Goal: Information Seeking & Learning: Learn about a topic

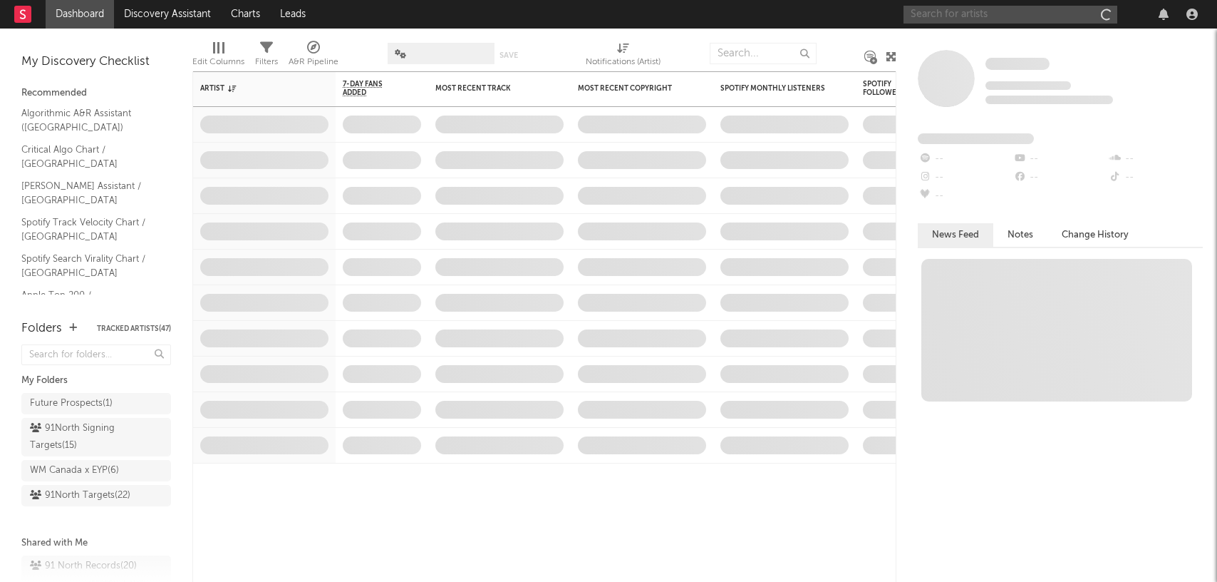
click at [966, 22] on input "text" at bounding box center [1011, 15] width 214 height 18
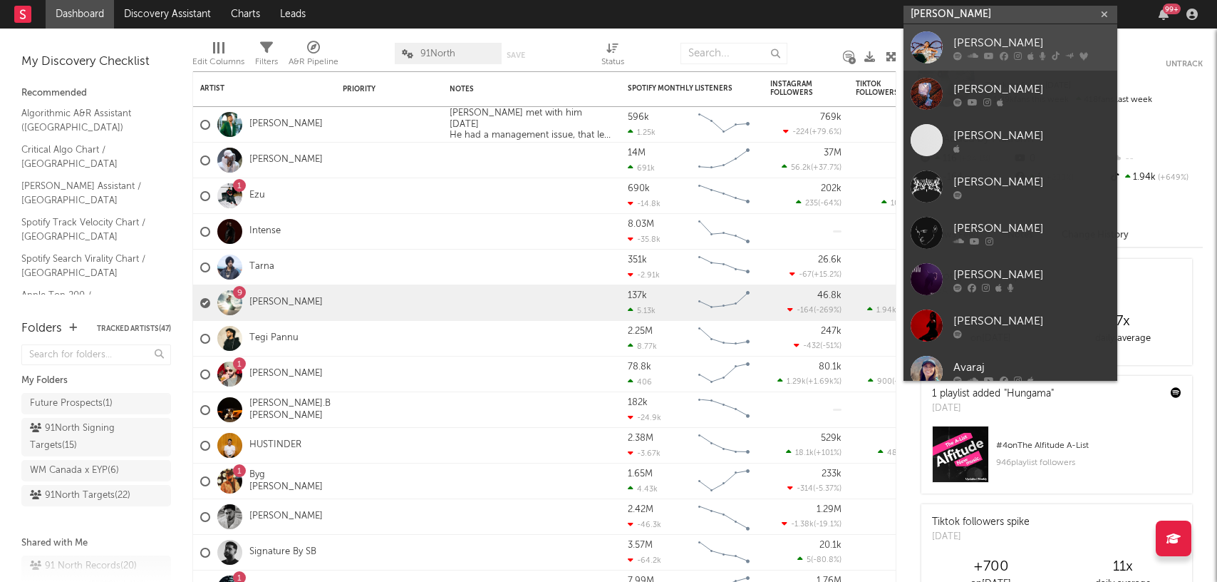
type input "[PERSON_NAME]"
click at [962, 48] on div "[PERSON_NAME]" at bounding box center [1032, 42] width 157 height 17
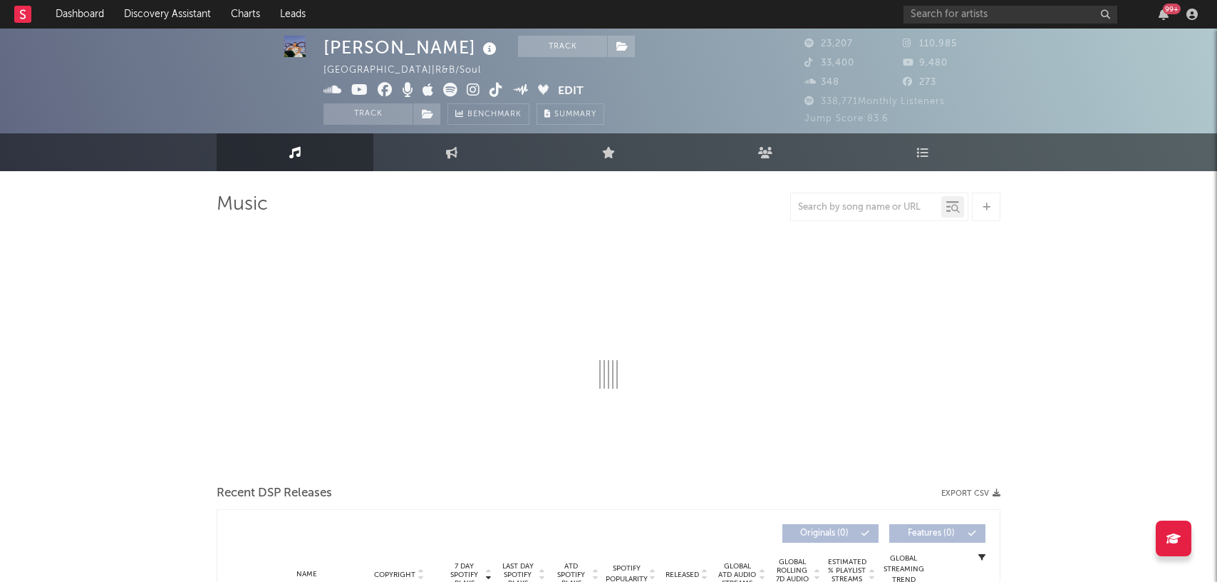
select select "6m"
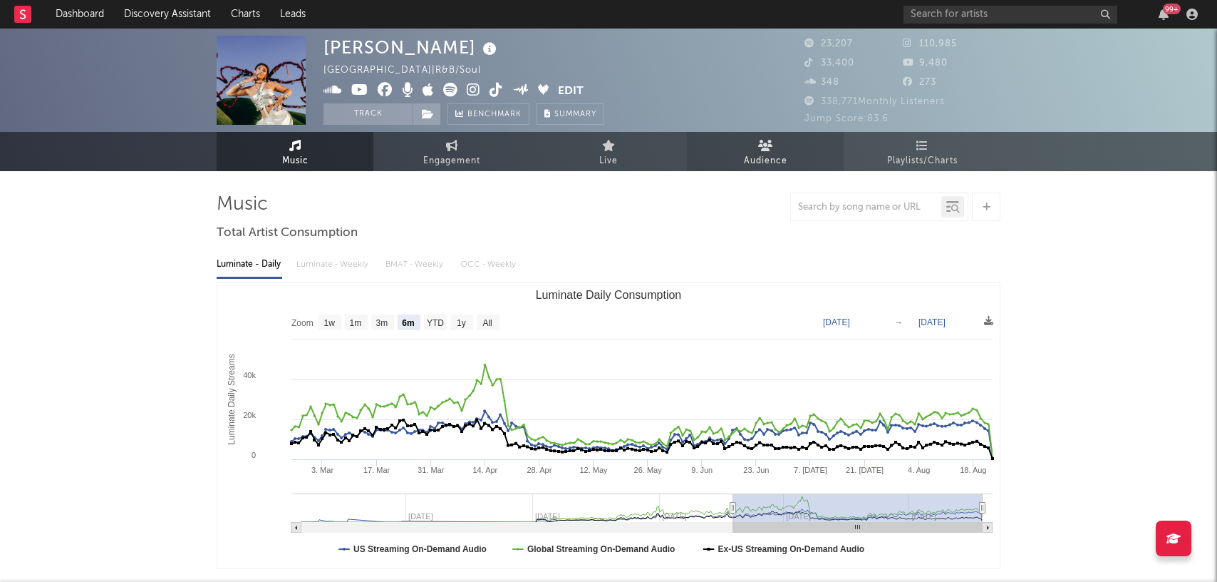
click at [769, 150] on icon at bounding box center [765, 145] width 15 height 11
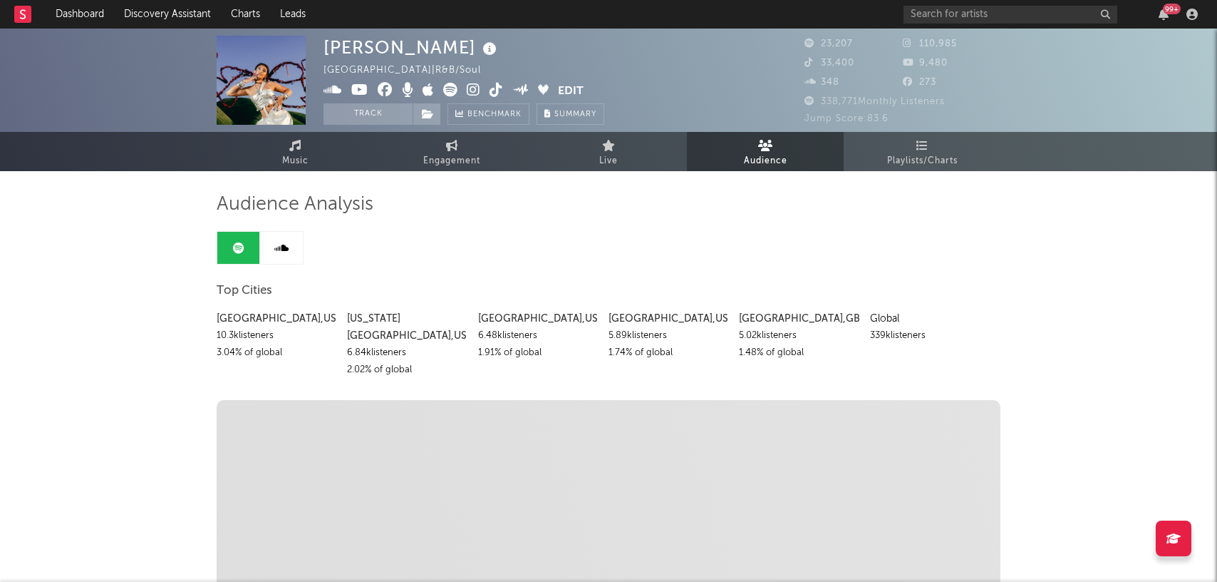
click at [296, 259] on link at bounding box center [281, 248] width 43 height 32
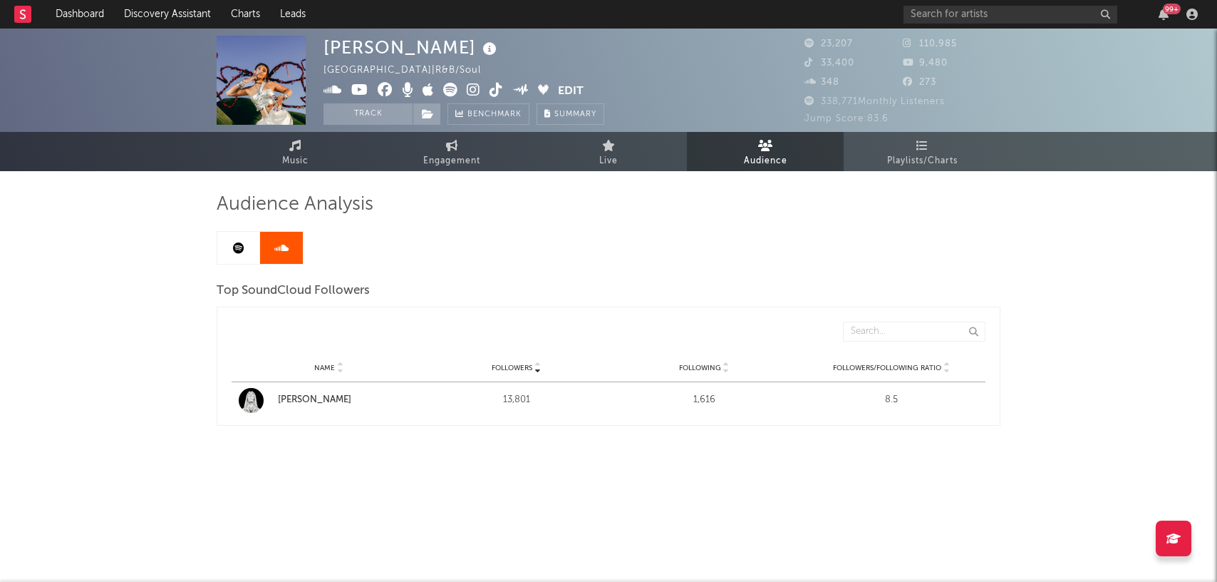
click at [240, 242] on icon at bounding box center [238, 247] width 11 height 11
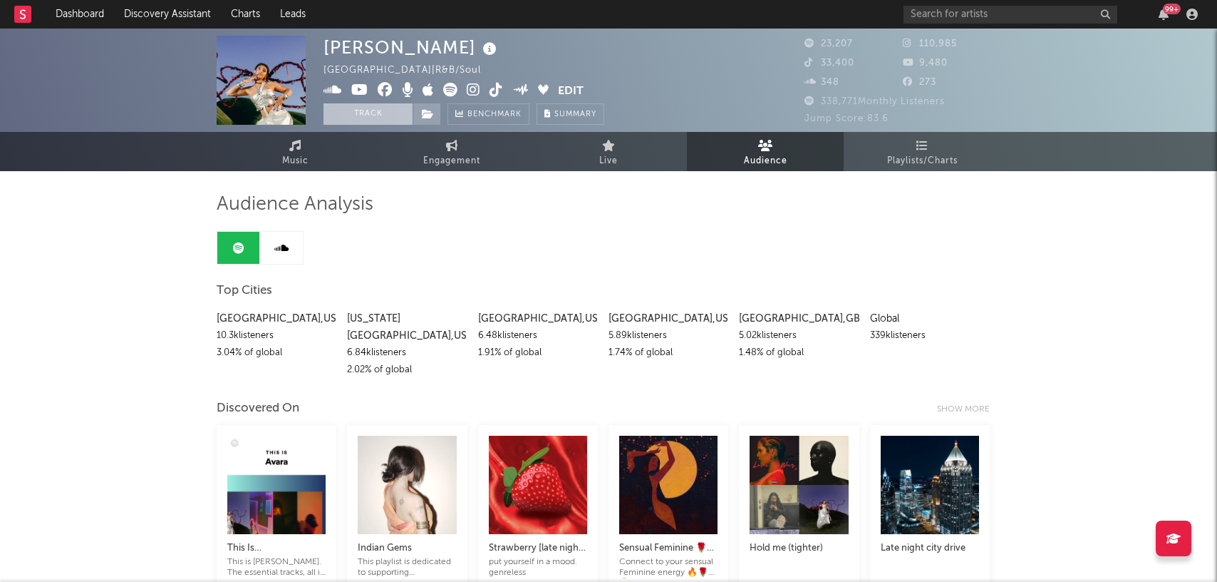
click at [383, 113] on button "Track" at bounding box center [368, 113] width 89 height 21
click at [383, 113] on button "Tracking" at bounding box center [368, 113] width 89 height 21
click at [383, 113] on button "Track" at bounding box center [368, 113] width 89 height 21
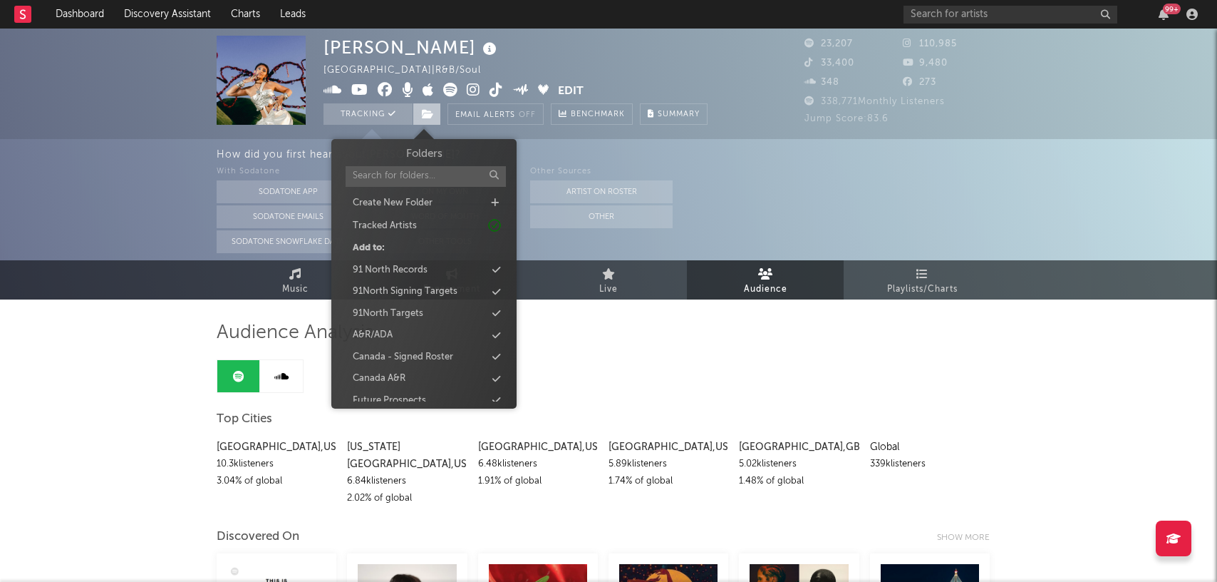
click at [431, 114] on icon at bounding box center [428, 114] width 12 height 10
click at [541, 105] on button "Email Alerts Off" at bounding box center [496, 113] width 96 height 21
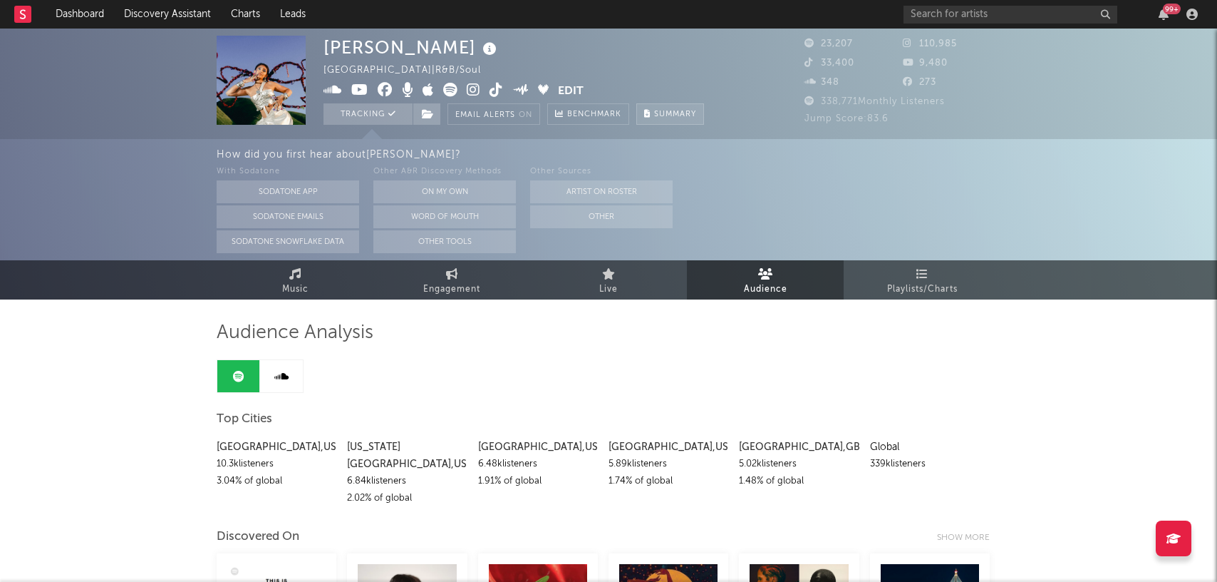
click at [651, 118] on button "Summary" at bounding box center [670, 113] width 68 height 21
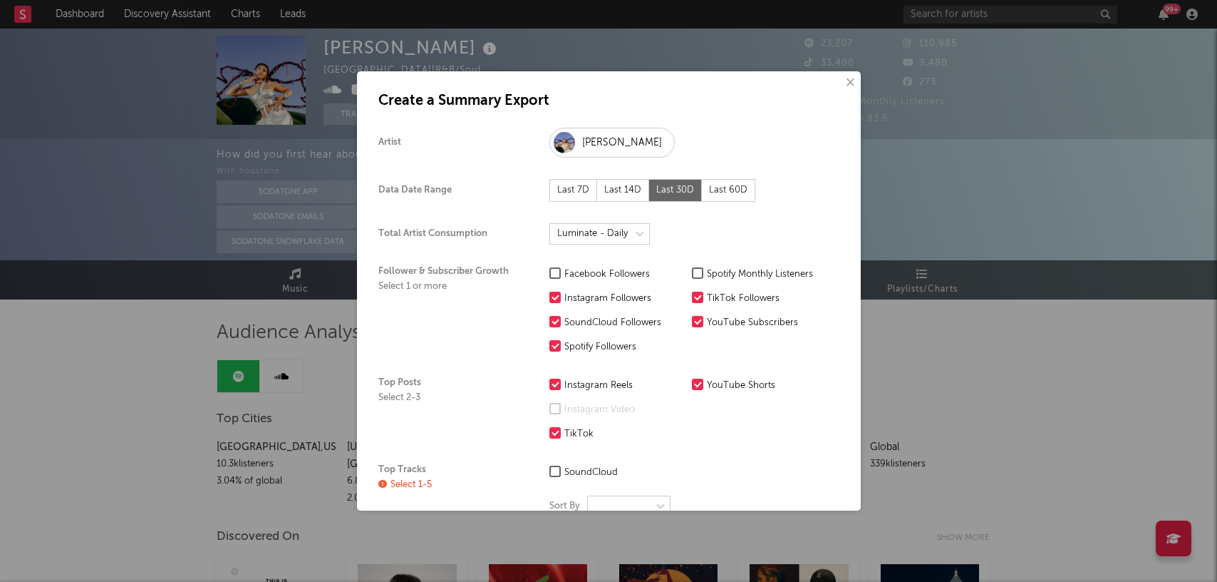
click at [849, 81] on button "×" at bounding box center [850, 83] width 16 height 16
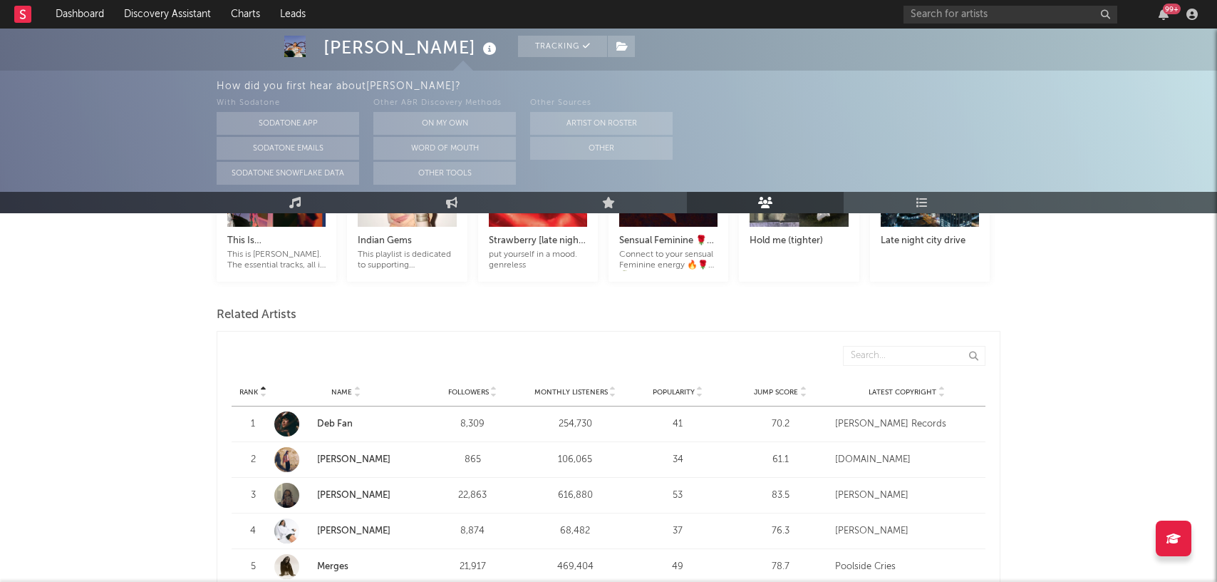
scroll to position [437, 0]
